Goal: Task Accomplishment & Management: Use online tool/utility

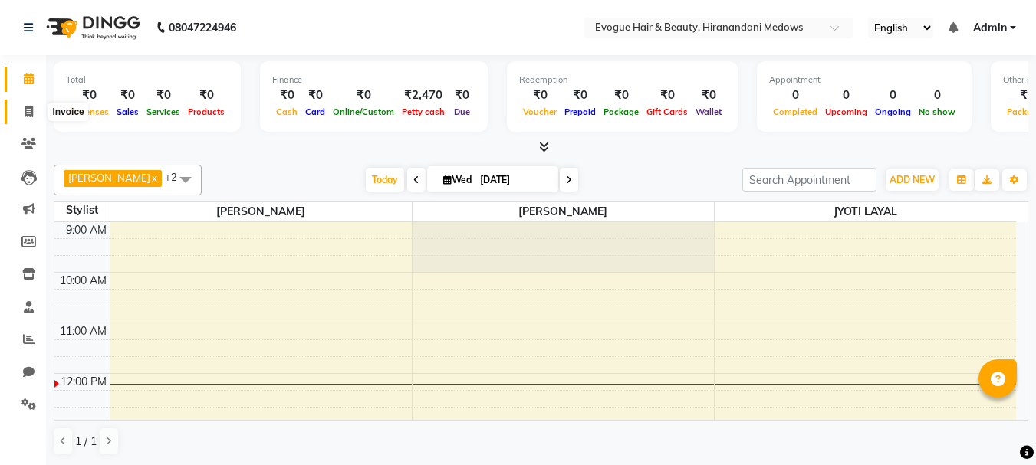
click at [25, 113] on icon at bounding box center [29, 112] width 8 height 12
select select "746"
select select "service"
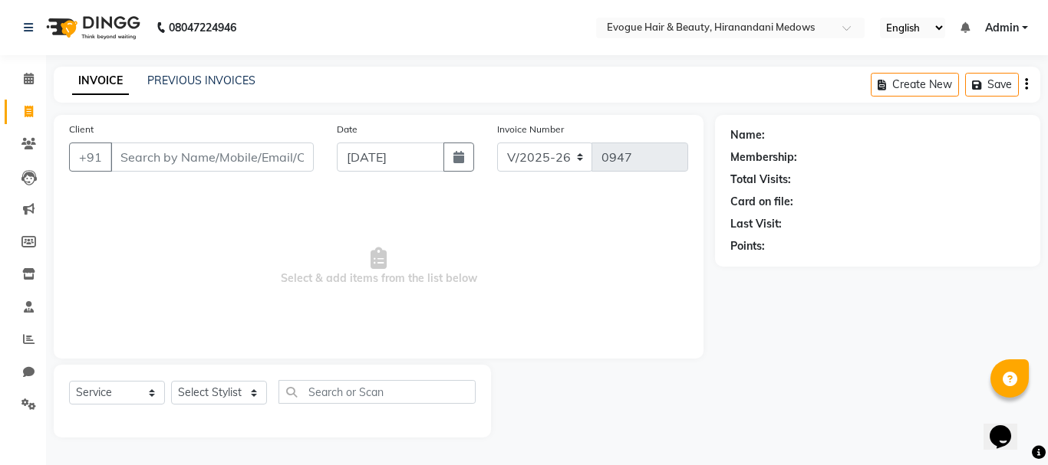
click at [192, 167] on input "Client" at bounding box center [211, 157] width 203 height 29
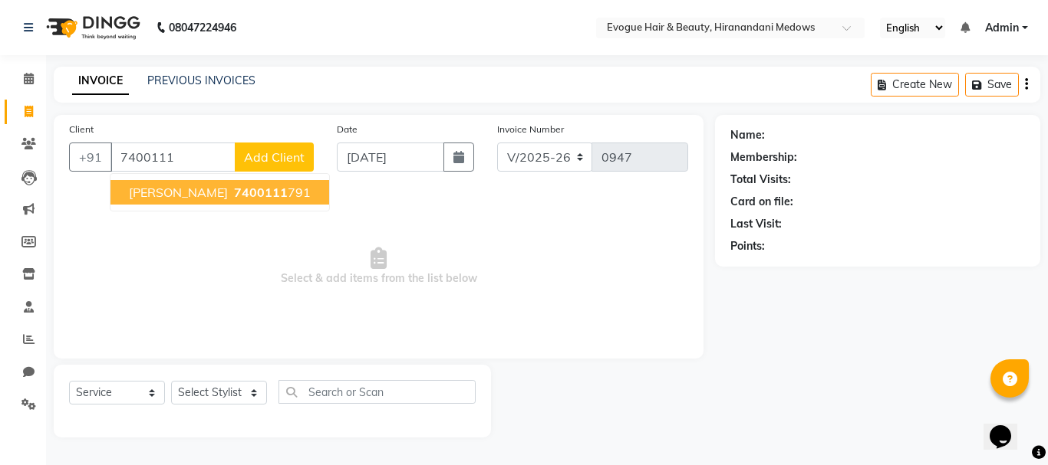
click at [153, 191] on span "[PERSON_NAME]" at bounding box center [178, 192] width 99 height 15
type input "7400111791"
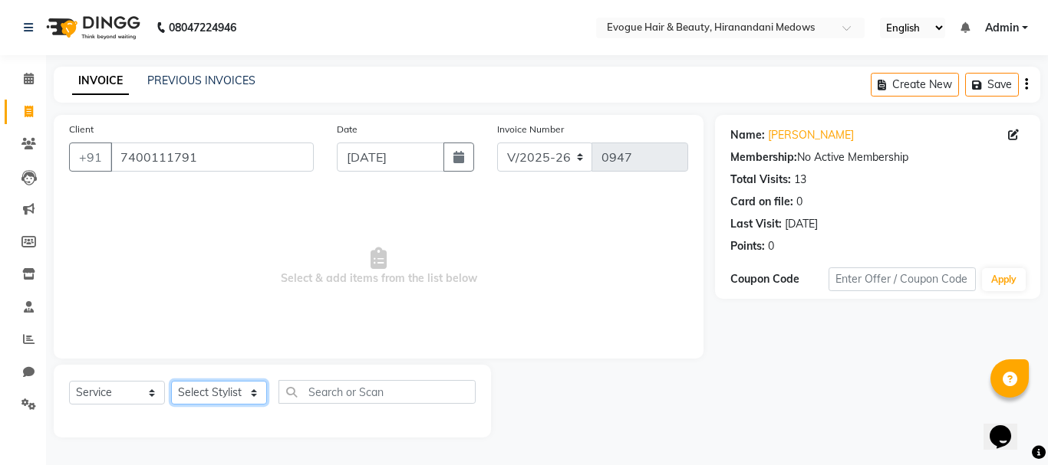
click at [187, 401] on select "Select Stylist [PERSON_NAME] [PERSON_NAME] Manager [PERSON_NAME] [PERSON_NAME] …" at bounding box center [219, 393] width 96 height 24
click at [171, 381] on select "Select Stylist [PERSON_NAME] [PERSON_NAME] Manager [PERSON_NAME] [PERSON_NAME] …" at bounding box center [219, 393] width 96 height 24
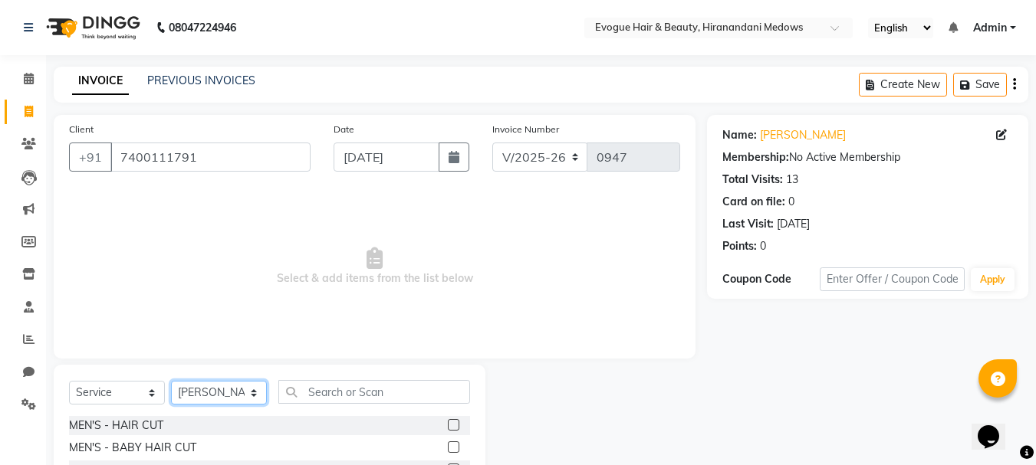
click at [220, 384] on select "Select Stylist [PERSON_NAME] [PERSON_NAME] Manager [PERSON_NAME] [PERSON_NAME] …" at bounding box center [219, 393] width 96 height 24
select select "70843"
click at [171, 381] on select "Select Stylist [PERSON_NAME] [PERSON_NAME] Manager [PERSON_NAME] [PERSON_NAME] …" at bounding box center [219, 393] width 96 height 24
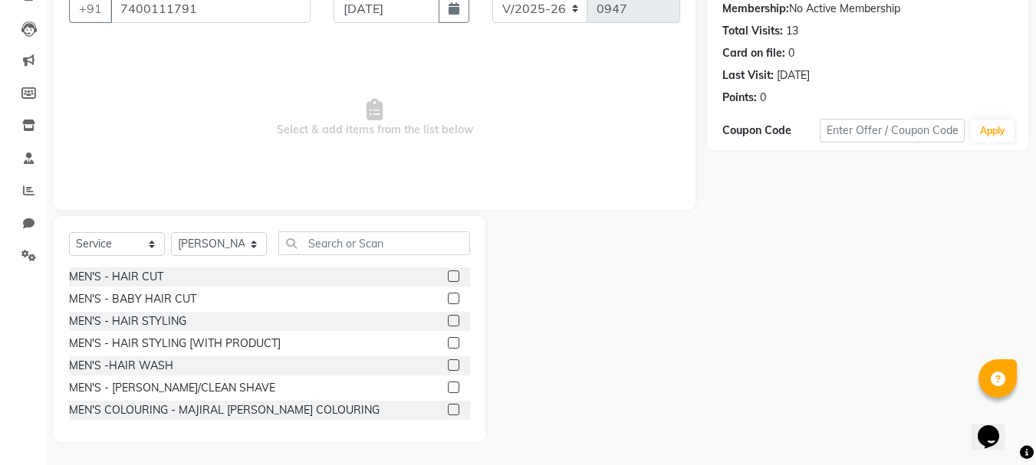
click at [448, 386] on label at bounding box center [454, 388] width 12 height 12
click at [448, 386] on input "checkbox" at bounding box center [453, 388] width 10 height 10
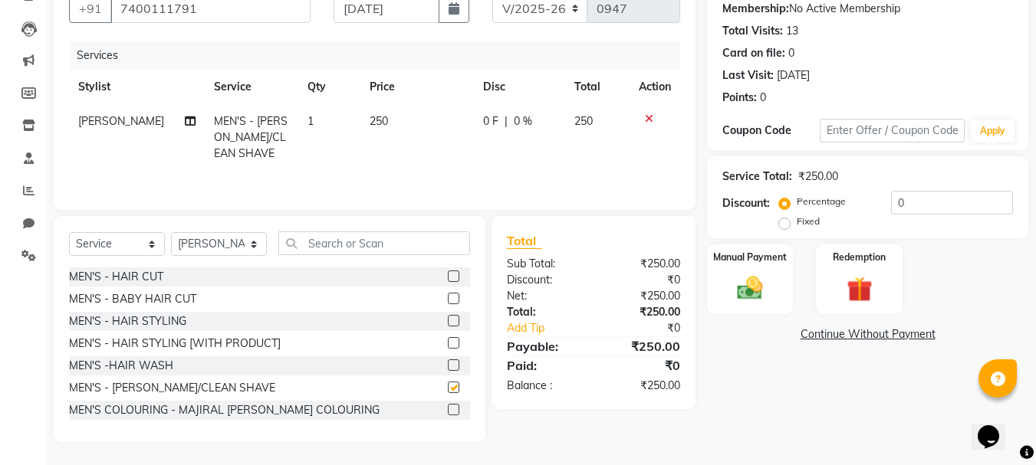
checkbox input "false"
click at [329, 235] on input "text" at bounding box center [374, 244] width 192 height 24
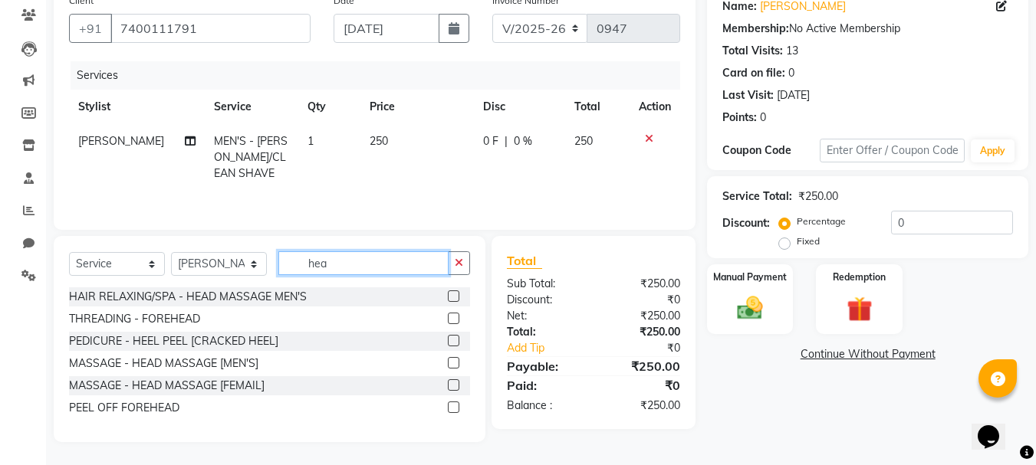
scroll to position [116, 0]
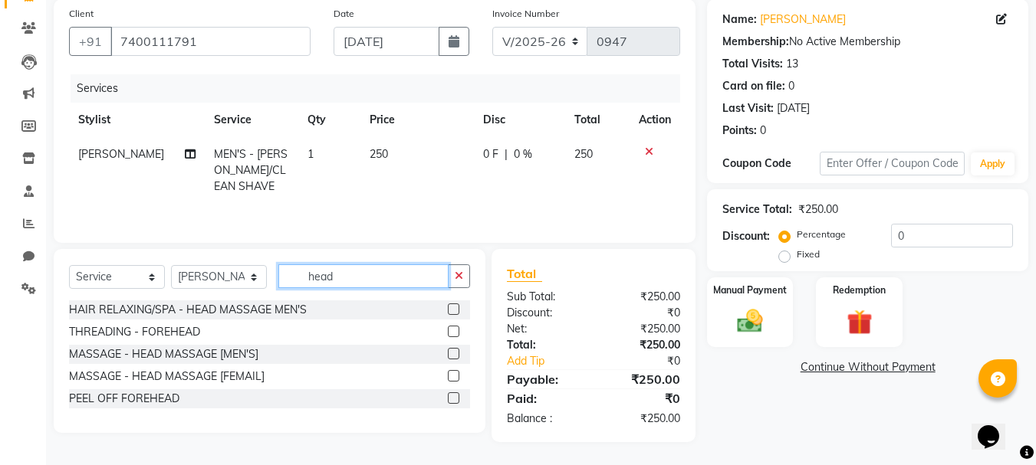
type input "head"
click at [455, 357] on label at bounding box center [454, 354] width 12 height 12
click at [455, 357] on input "checkbox" at bounding box center [453, 355] width 10 height 10
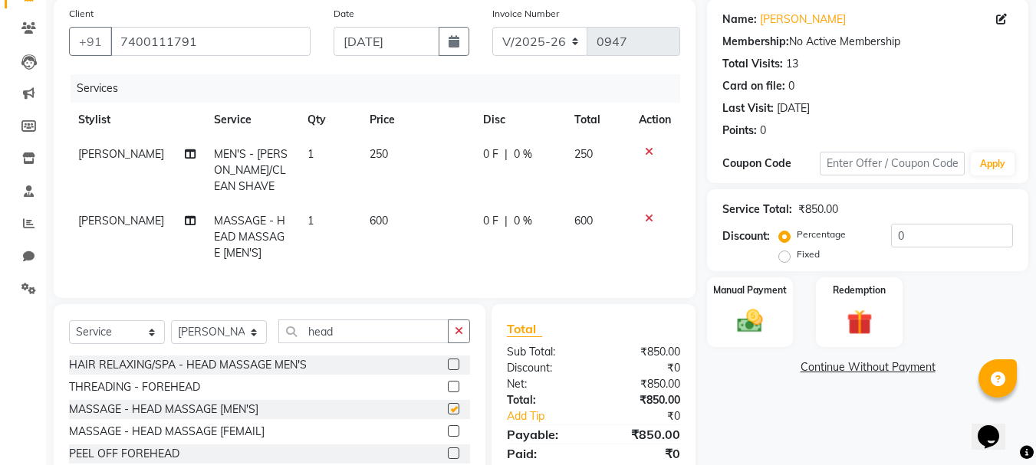
checkbox input "false"
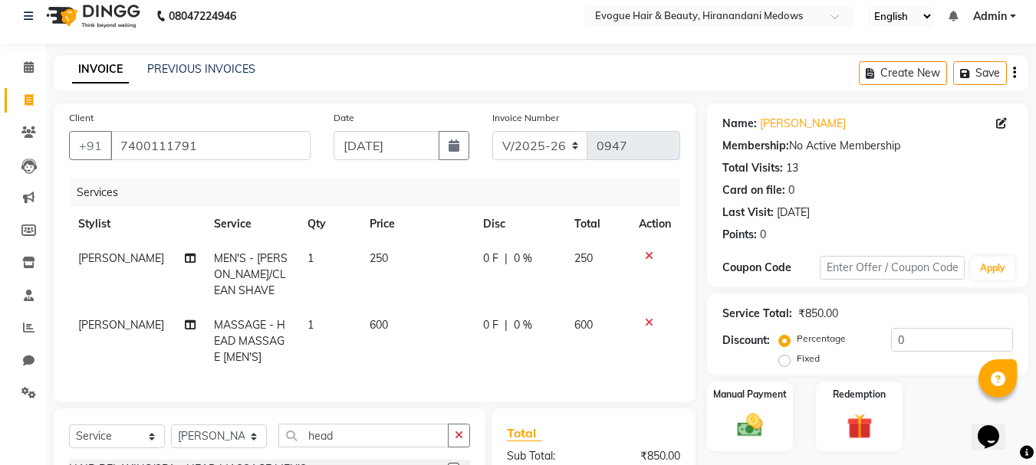
scroll to position [0, 0]
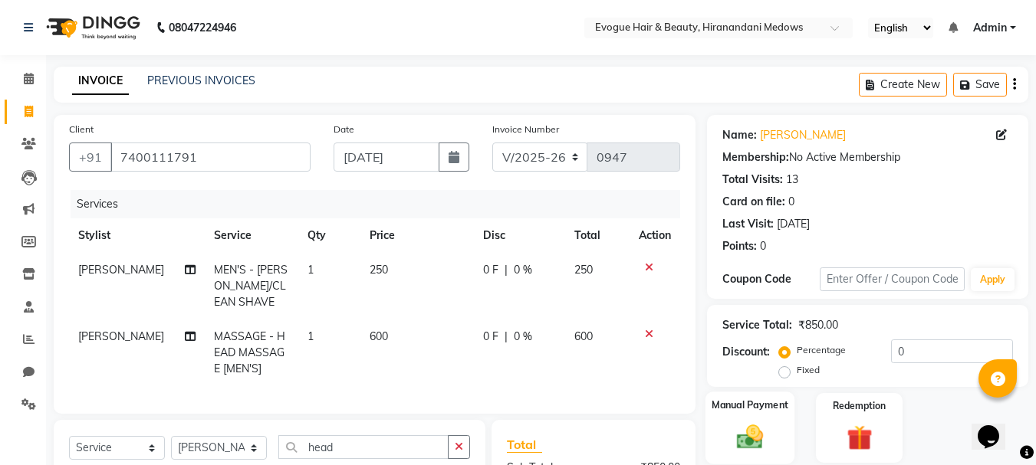
click at [736, 416] on div "Manual Payment" at bounding box center [751, 428] width 90 height 73
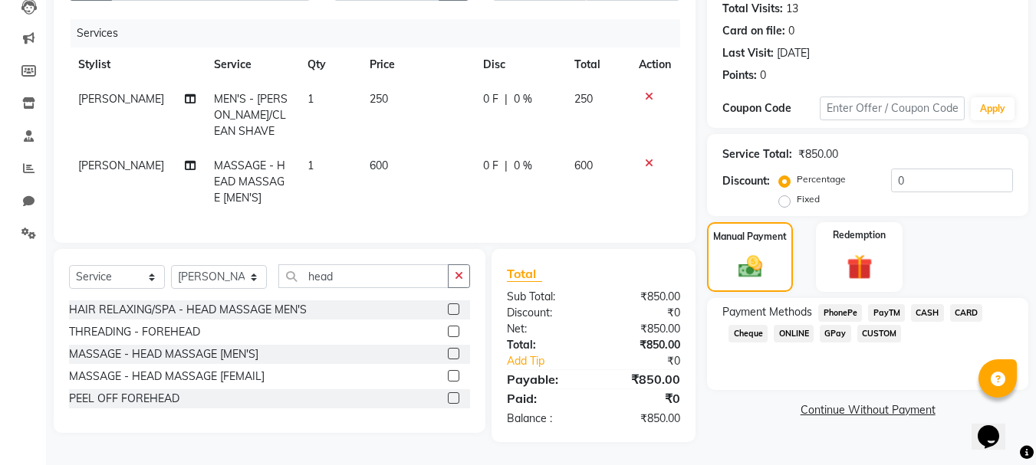
scroll to position [183, 0]
click at [924, 304] on span "CASH" at bounding box center [927, 313] width 33 height 18
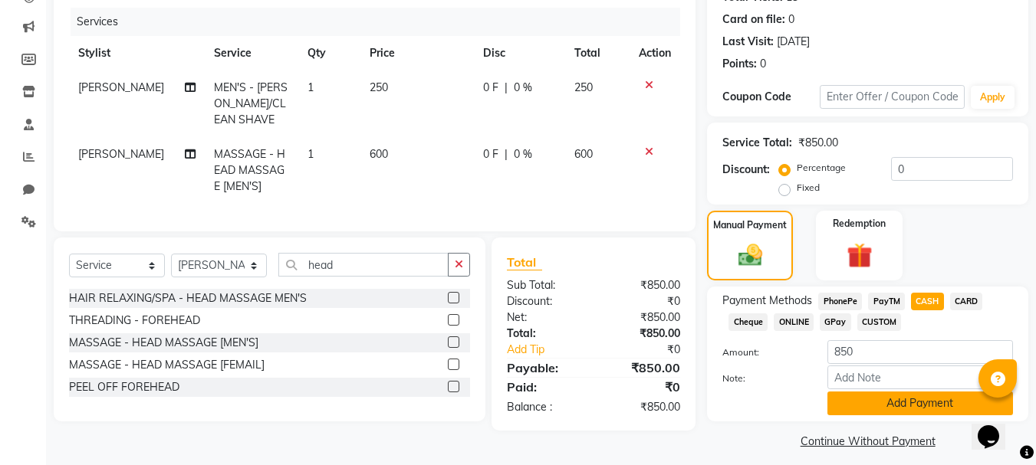
click at [891, 398] on button "Add Payment" at bounding box center [920, 404] width 186 height 24
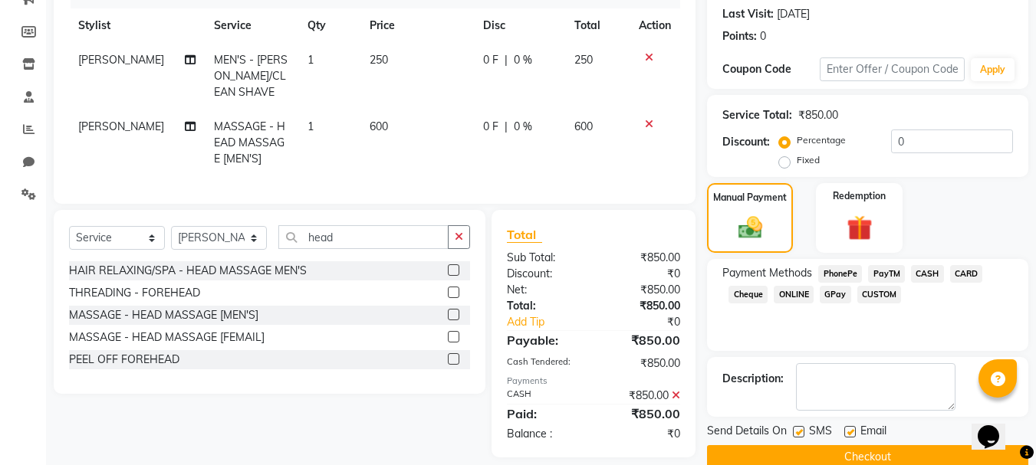
scroll to position [237, 0]
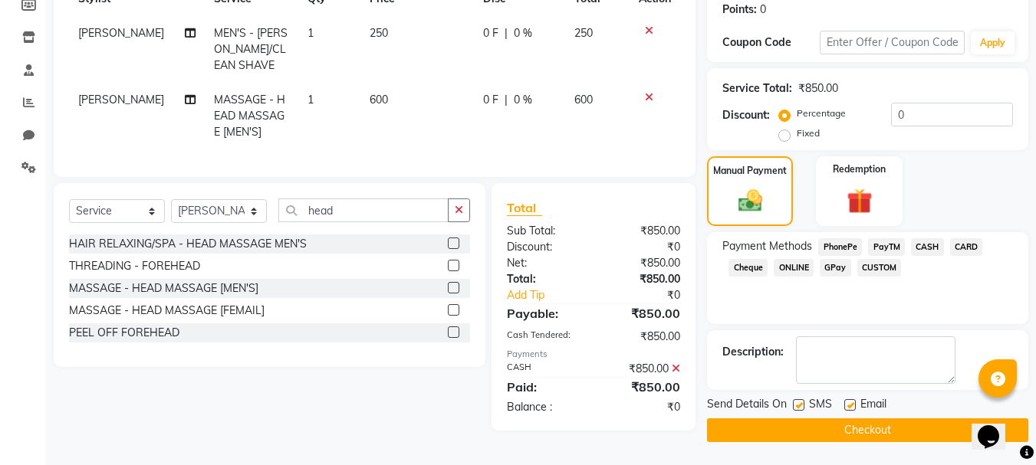
click at [850, 433] on button "Checkout" at bounding box center [867, 431] width 321 height 24
